Goal: Information Seeking & Learning: Learn about a topic

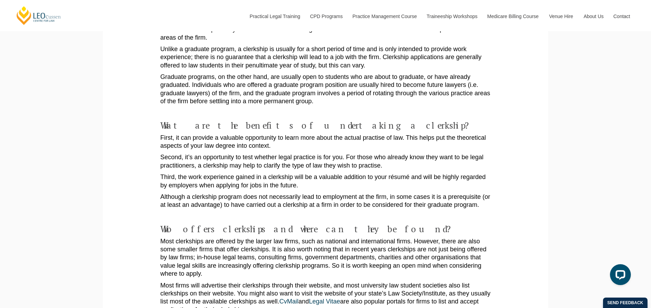
scroll to position [244, 0]
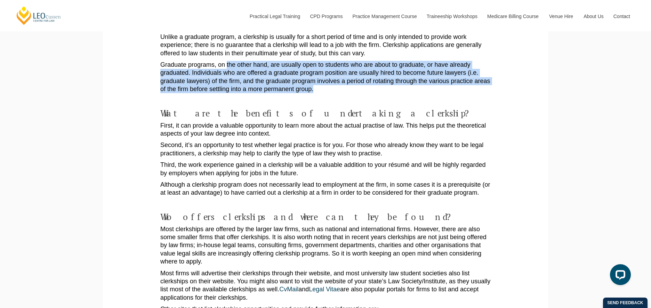
drag, startPoint x: 228, startPoint y: 56, endPoint x: 375, endPoint y: 82, distance: 149.9
click at [375, 82] on p "Graduate programs, on the other hand, are usually open to students who are abou…" at bounding box center [325, 77] width 331 height 33
drag, startPoint x: 375, startPoint y: 82, endPoint x: 329, endPoint y: 80, distance: 45.6
click at [329, 80] on p "Graduate programs, on the other hand, are usually open to students who are abou…" at bounding box center [325, 77] width 331 height 33
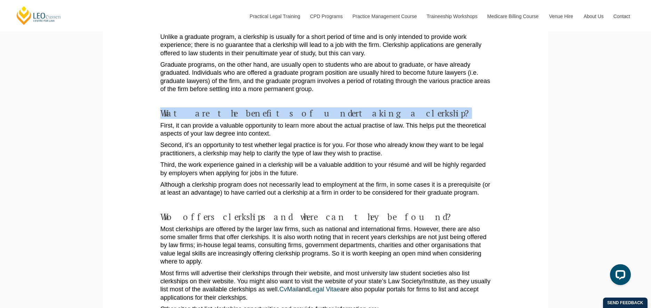
drag, startPoint x: 164, startPoint y: 105, endPoint x: 367, endPoint y: 105, distance: 203.5
click at [367, 109] on h4 "What are the benefits of undertaking a clerkship?" at bounding box center [325, 114] width 331 height 10
drag, startPoint x: 367, startPoint y: 105, endPoint x: 363, endPoint y: 104, distance: 4.7
click at [363, 109] on h4 "What are the benefits of undertaking a clerkship?" at bounding box center [325, 114] width 331 height 10
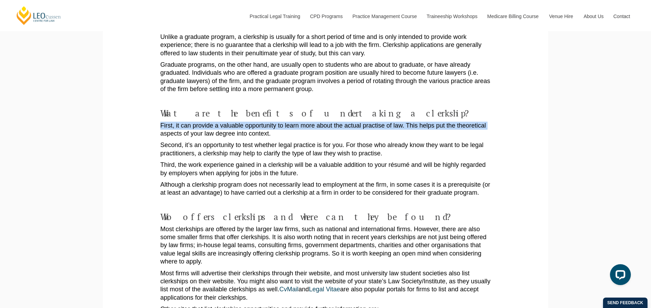
drag, startPoint x: 164, startPoint y: 117, endPoint x: 170, endPoint y: 126, distance: 10.4
click at [170, 126] on p "First, it can provide a valuable opportunity to learn more about the actual pra…" at bounding box center [325, 130] width 331 height 16
drag, startPoint x: 170, startPoint y: 126, endPoint x: 163, endPoint y: 121, distance: 8.2
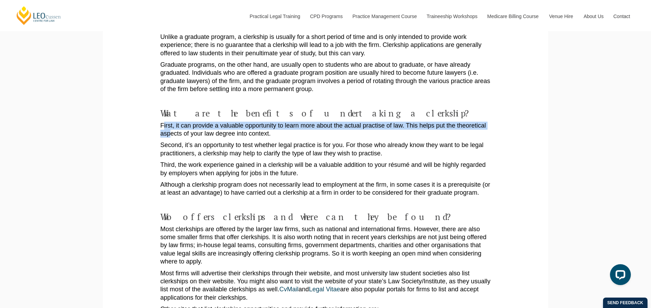
click at [163, 122] on p "First, it can provide a valuable opportunity to learn more about the actual pra…" at bounding box center [325, 130] width 331 height 16
drag, startPoint x: 162, startPoint y: 117, endPoint x: 341, endPoint y: 126, distance: 179.4
click at [341, 126] on p "First, it can provide a valuable opportunity to learn more about the actual pra…" at bounding box center [325, 130] width 331 height 16
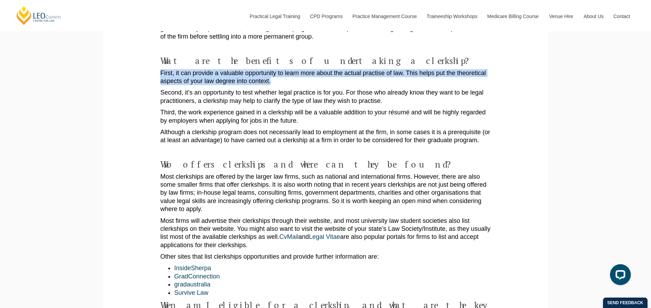
scroll to position [313, 0]
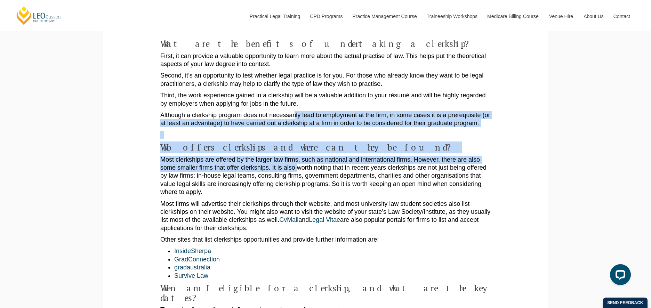
drag, startPoint x: 295, startPoint y: 110, endPoint x: 301, endPoint y: 162, distance: 52.8
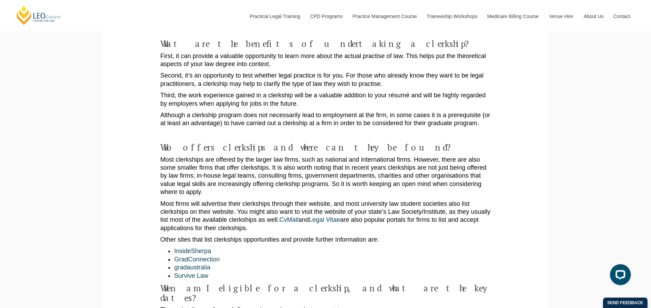
drag, startPoint x: 301, startPoint y: 162, endPoint x: 355, endPoint y: 166, distance: 54.1
click at [355, 166] on p "Most clerkships are offered by the larger law firms, such as national and inter…" at bounding box center [325, 176] width 331 height 41
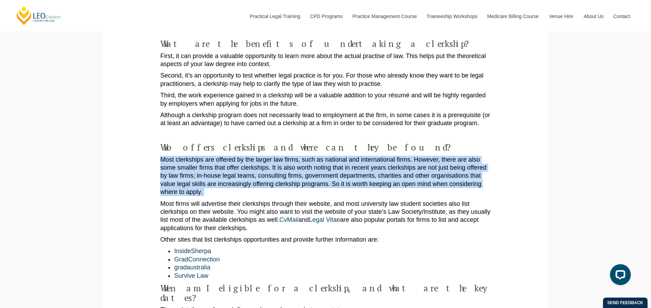
click at [355, 166] on p "Most clerkships are offered by the larger law firms, such as national and inter…" at bounding box center [325, 176] width 331 height 41
drag, startPoint x: 355, startPoint y: 166, endPoint x: 289, endPoint y: 164, distance: 65.4
click at [289, 164] on p "Most clerkships are offered by the larger law firms, such as national and inter…" at bounding box center [325, 176] width 331 height 41
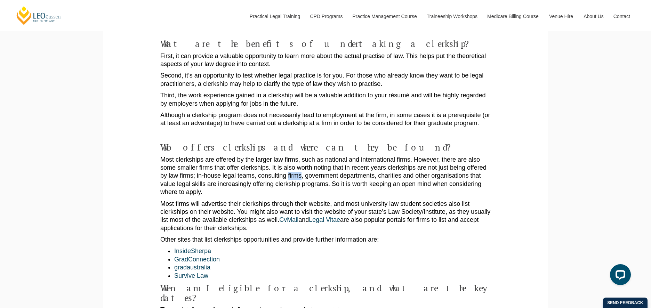
click at [289, 164] on p "Most clerkships are offered by the larger law firms, such as national and inter…" at bounding box center [325, 176] width 331 height 41
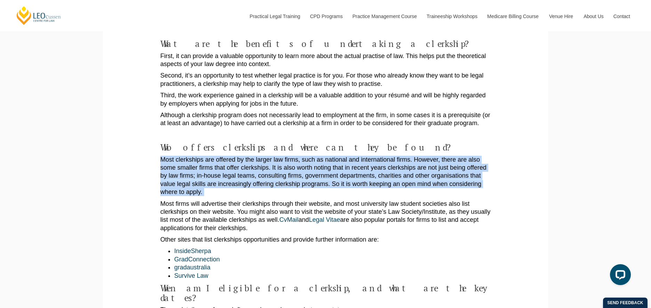
click at [289, 164] on p "Most clerkships are offered by the larger law firms, such as national and inter…" at bounding box center [325, 176] width 331 height 41
click at [196, 156] on p "Most clerkships are offered by the larger law firms, such as national and inter…" at bounding box center [325, 176] width 331 height 41
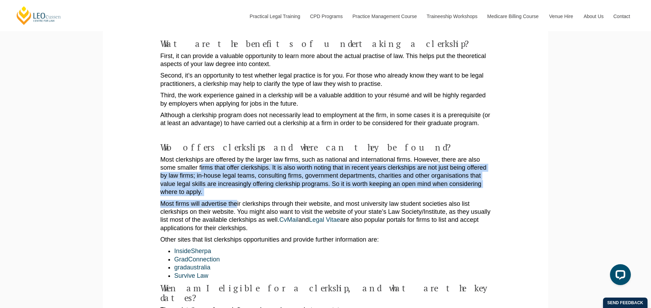
drag, startPoint x: 237, startPoint y: 167, endPoint x: 231, endPoint y: 197, distance: 29.9
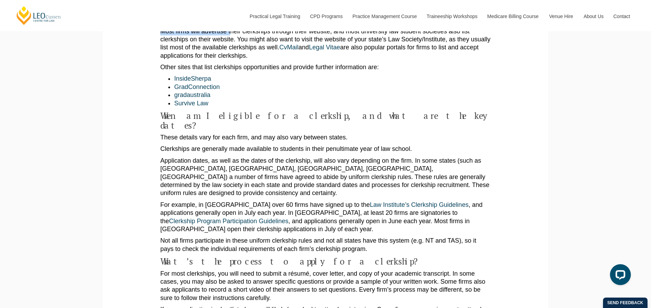
scroll to position [487, 0]
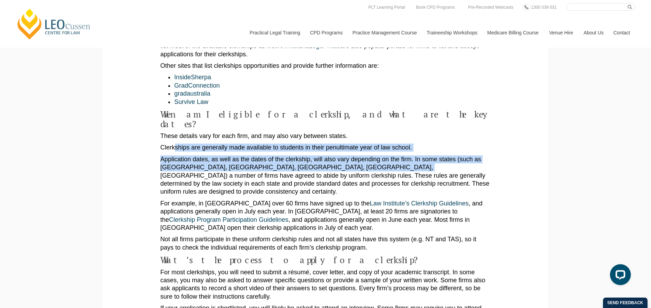
drag, startPoint x: 175, startPoint y: 128, endPoint x: 384, endPoint y: 147, distance: 209.6
click at [384, 147] on div "A clerkship can be a great way to sample life in a law firm and can even be a s…" at bounding box center [325, 259] width 331 height 1151
drag, startPoint x: 384, startPoint y: 147, endPoint x: 332, endPoint y: 147, distance: 51.8
click at [332, 156] on p "Application dates, as well as the dates of the clerkship, will also vary depend…" at bounding box center [325, 176] width 331 height 41
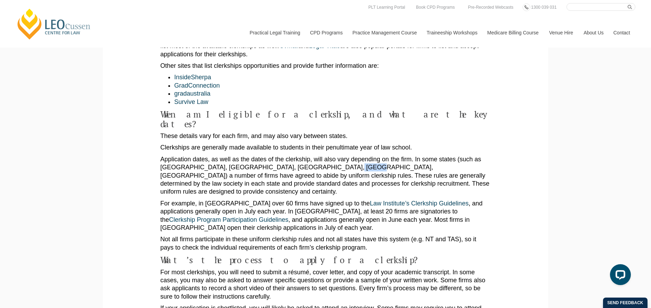
click at [332, 156] on p "Application dates, as well as the dates of the clerkship, will also vary depend…" at bounding box center [325, 176] width 331 height 41
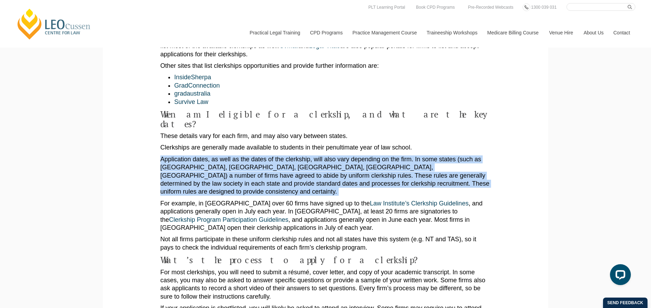
click at [332, 156] on p "Application dates, as well as the dates of the clerkship, will also vary depend…" at bounding box center [325, 176] width 331 height 41
drag, startPoint x: 332, startPoint y: 147, endPoint x: 303, endPoint y: 155, distance: 30.5
click at [303, 156] on p "Application dates, as well as the dates of the clerkship, will also vary depend…" at bounding box center [325, 176] width 331 height 41
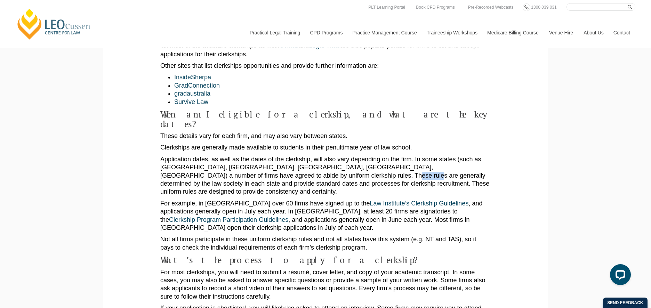
click at [303, 156] on p "Application dates, as well as the dates of the clerkship, will also vary depend…" at bounding box center [325, 176] width 331 height 41
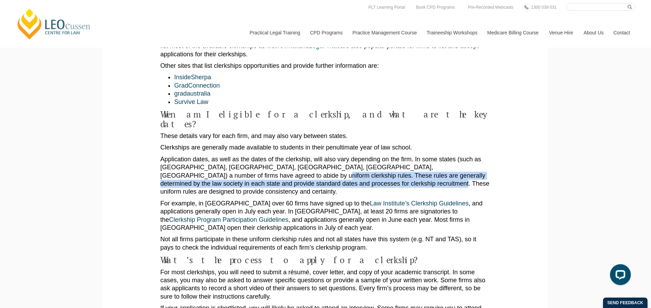
drag, startPoint x: 225, startPoint y: 156, endPoint x: 344, endPoint y: 162, distance: 119.5
click at [344, 162] on p "Application dates, as well as the dates of the clerkship, will also vary depend…" at bounding box center [325, 176] width 331 height 41
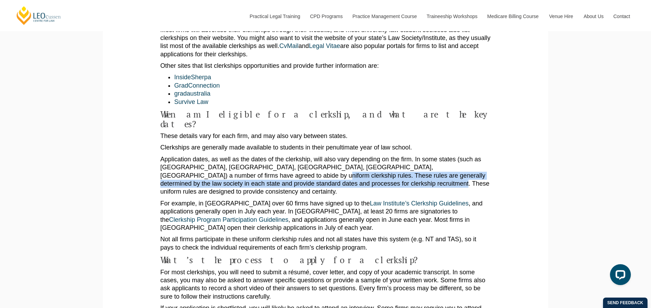
scroll to position [522, 0]
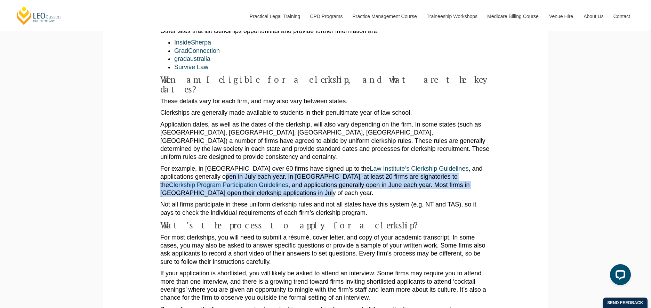
drag, startPoint x: 191, startPoint y: 151, endPoint x: 288, endPoint y: 163, distance: 97.9
click at [288, 165] on p "For example, in [GEOGRAPHIC_DATA] over 60 firms have signed up to the Law Insti…" at bounding box center [325, 181] width 331 height 33
drag, startPoint x: 288, startPoint y: 163, endPoint x: 258, endPoint y: 159, distance: 30.6
click at [258, 165] on p "For example, in [GEOGRAPHIC_DATA] over 60 firms have signed up to the Law Insti…" at bounding box center [325, 181] width 331 height 33
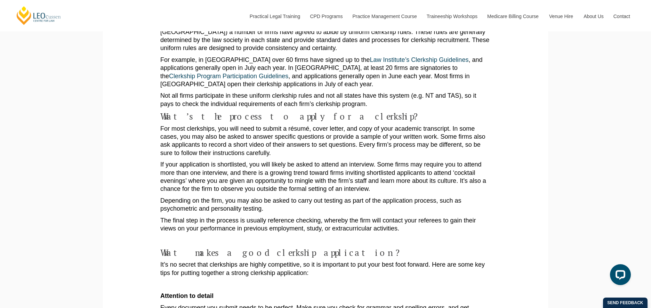
scroll to position [661, 0]
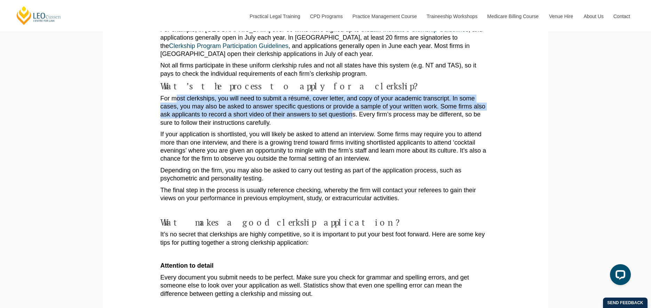
drag, startPoint x: 177, startPoint y: 69, endPoint x: 349, endPoint y: 88, distance: 173.7
click at [349, 95] on p "For most clerkships, you will need to submit a résumé, cover letter, and copy o…" at bounding box center [325, 111] width 331 height 33
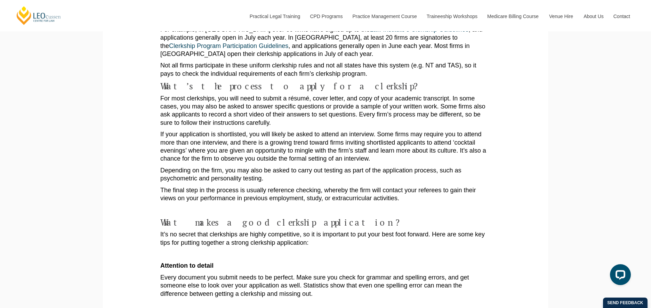
click at [263, 96] on p "For most clerkships, you will need to submit a résumé, cover letter, and copy o…" at bounding box center [325, 111] width 331 height 33
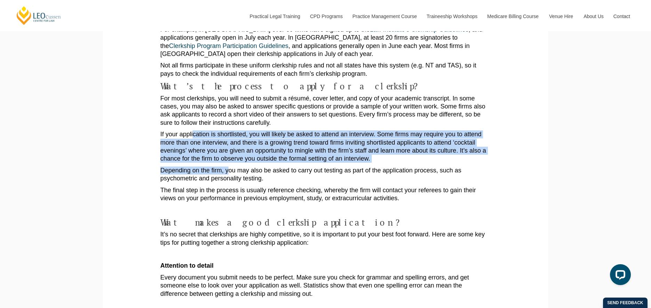
drag, startPoint x: 193, startPoint y: 111, endPoint x: 229, endPoint y: 140, distance: 46.7
click at [229, 140] on div "A clerkship can be a great way to sample life in a law firm and can even be a s…" at bounding box center [325, 85] width 331 height 1151
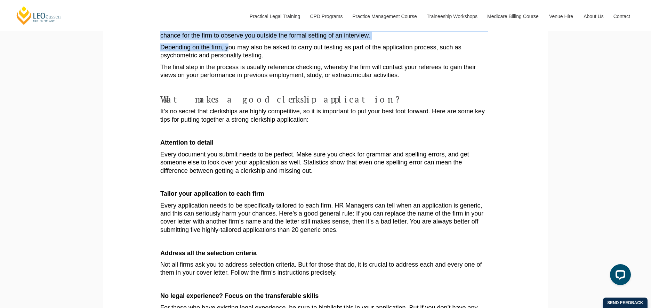
scroll to position [800, 0]
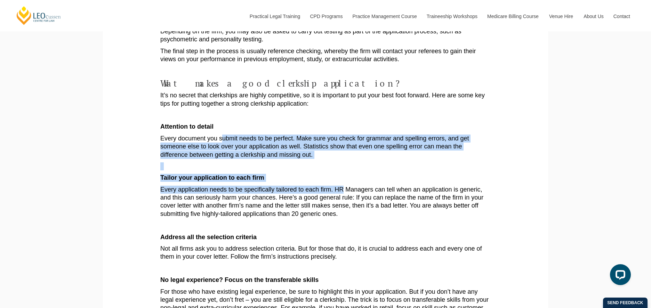
drag, startPoint x: 224, startPoint y: 114, endPoint x: 344, endPoint y: 161, distance: 128.9
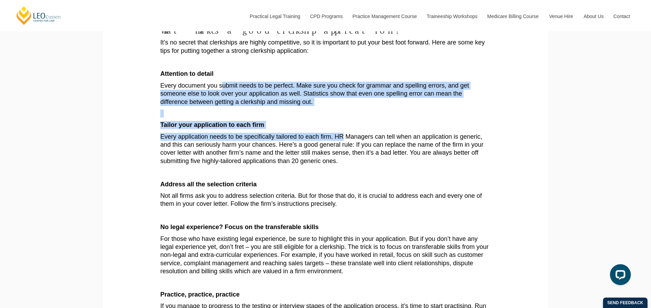
scroll to position [870, 0]
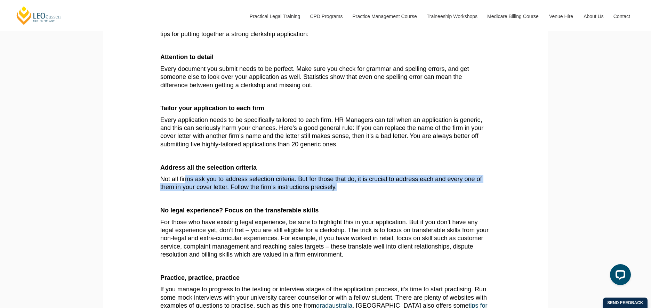
drag, startPoint x: 184, startPoint y: 149, endPoint x: 358, endPoint y: 161, distance: 173.7
click at [358, 175] on p "Not all firms ask you to address selection criteria. But for those that do, it …" at bounding box center [325, 183] width 331 height 16
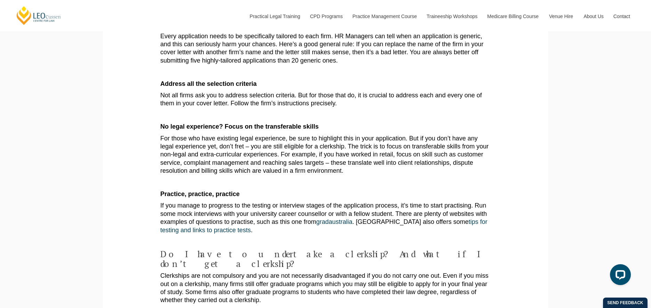
scroll to position [1009, 0]
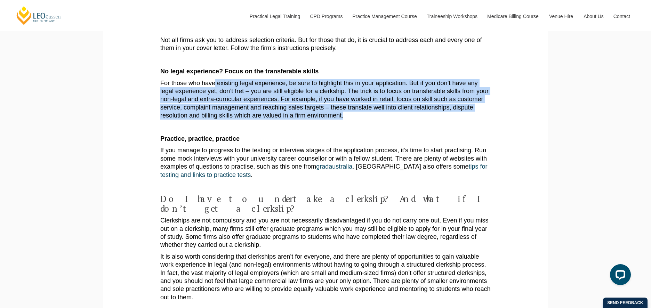
drag, startPoint x: 216, startPoint y: 58, endPoint x: 354, endPoint y: 93, distance: 142.1
click at [354, 93] on p "For those who have existing legal experience, be sure to highlight this in your…" at bounding box center [325, 99] width 331 height 41
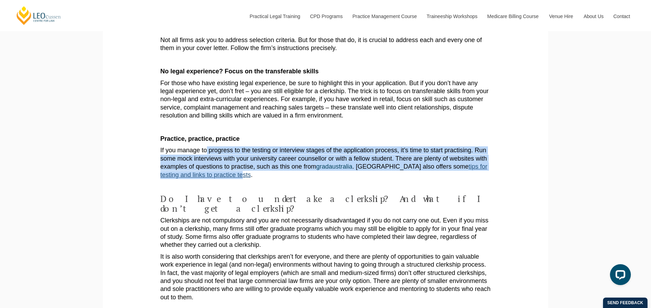
drag, startPoint x: 207, startPoint y: 127, endPoint x: 224, endPoint y: 152, distance: 29.5
click at [224, 152] on p "If you manage to progress to the testing or interview stages of the application…" at bounding box center [325, 162] width 331 height 33
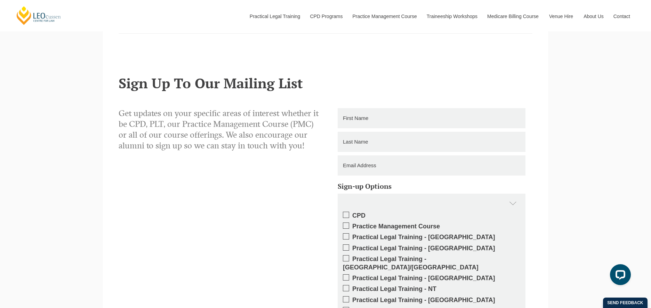
scroll to position [1357, 0]
